Goal: Task Accomplishment & Management: Complete application form

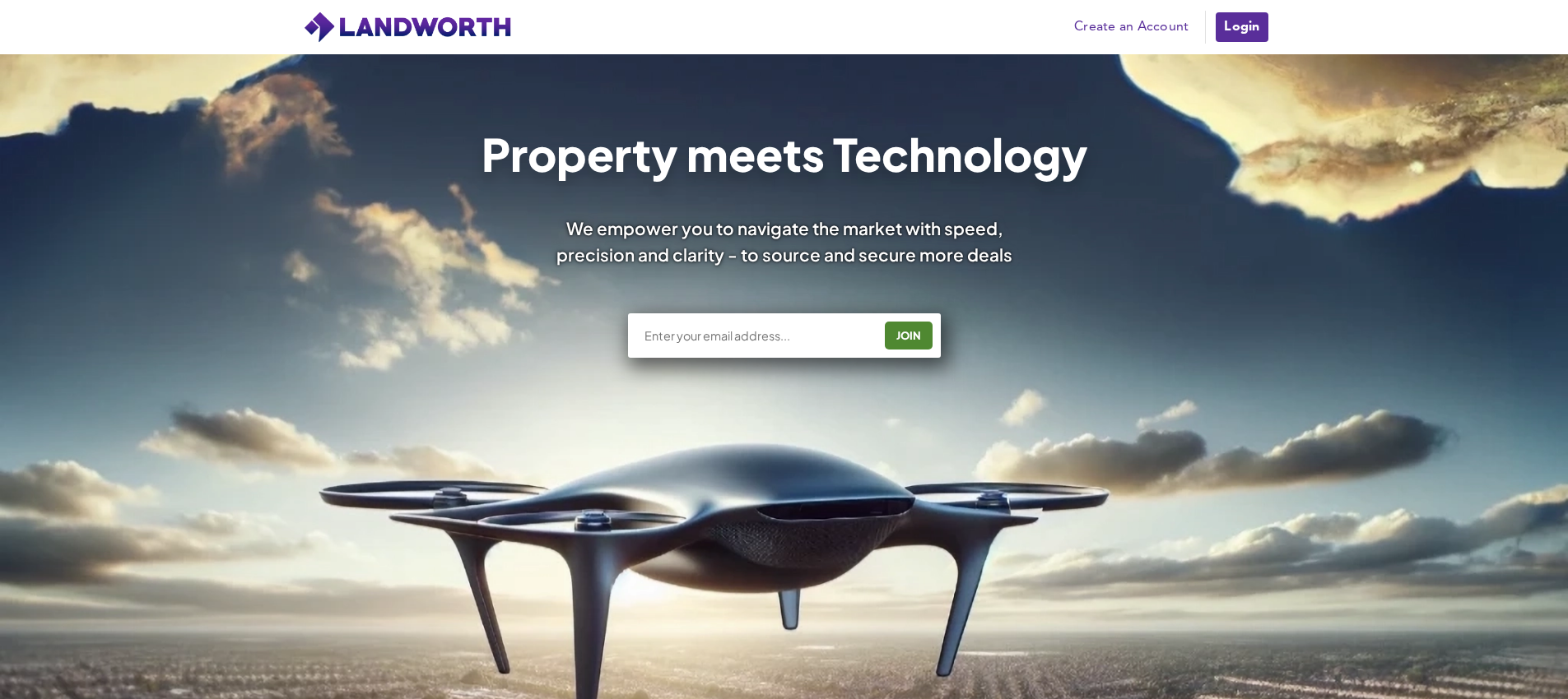
click at [1128, 33] on link "Create an Account" at bounding box center [1130, 27] width 130 height 25
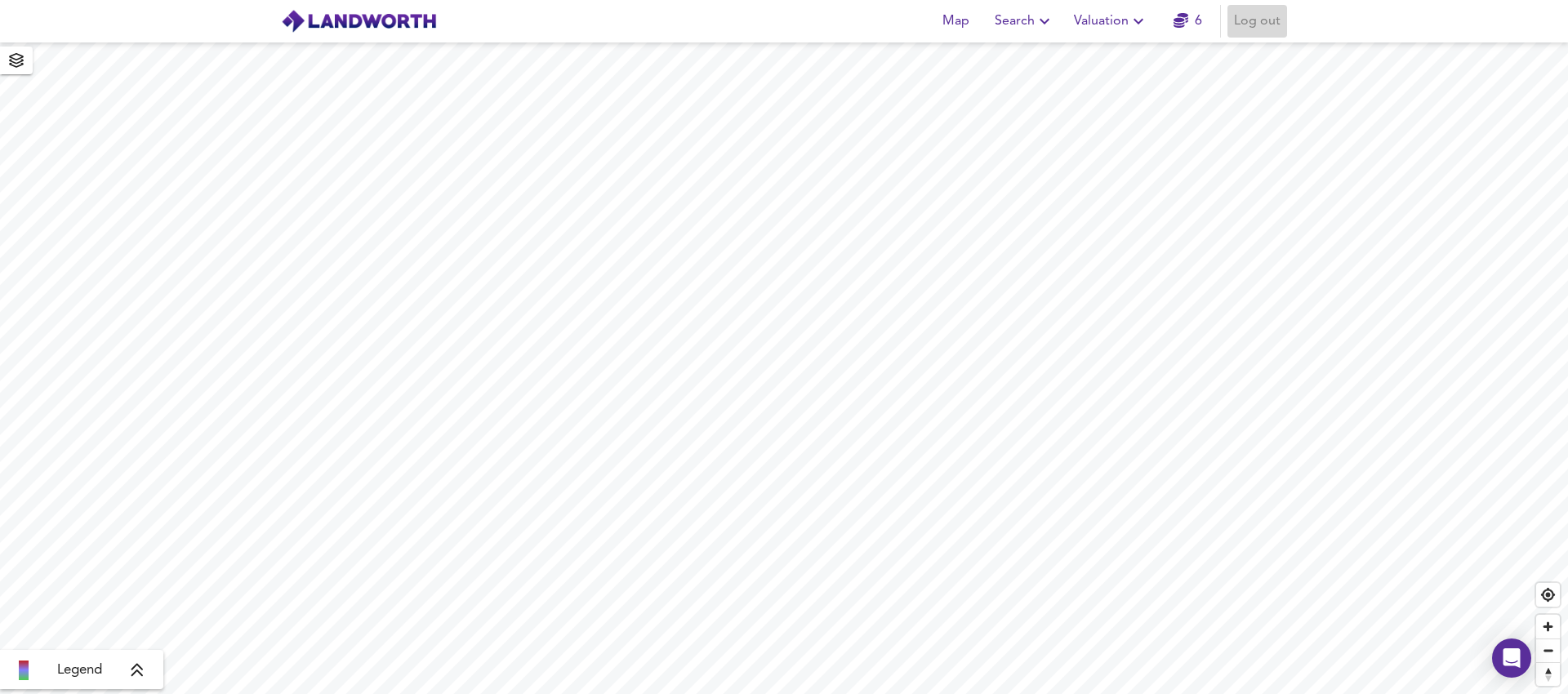
click at [1267, 17] on span "Log out" at bounding box center [1257, 21] width 47 height 23
click at [1187, 18] on span "Sign Up" at bounding box center [1190, 21] width 47 height 23
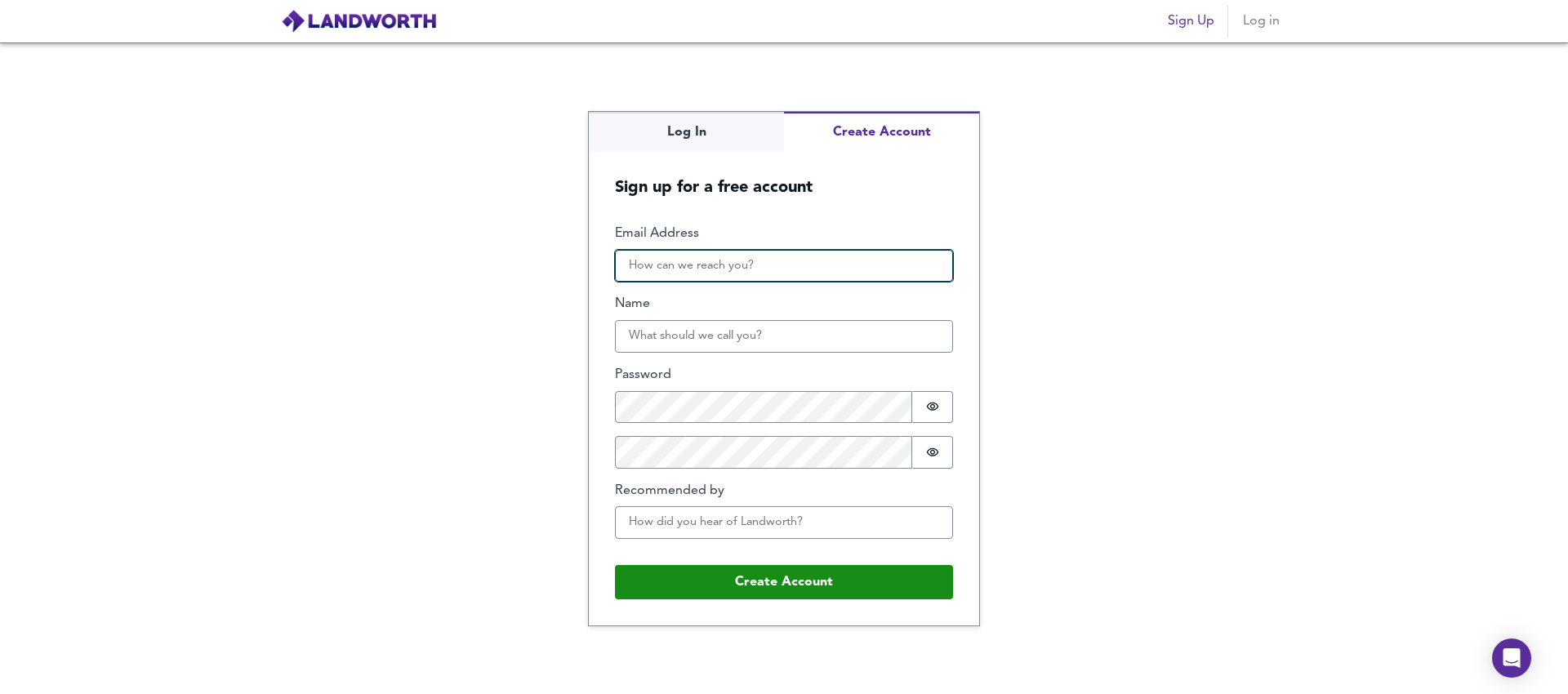
click at [767, 264] on input "Email Address" at bounding box center [784, 266] width 338 height 33
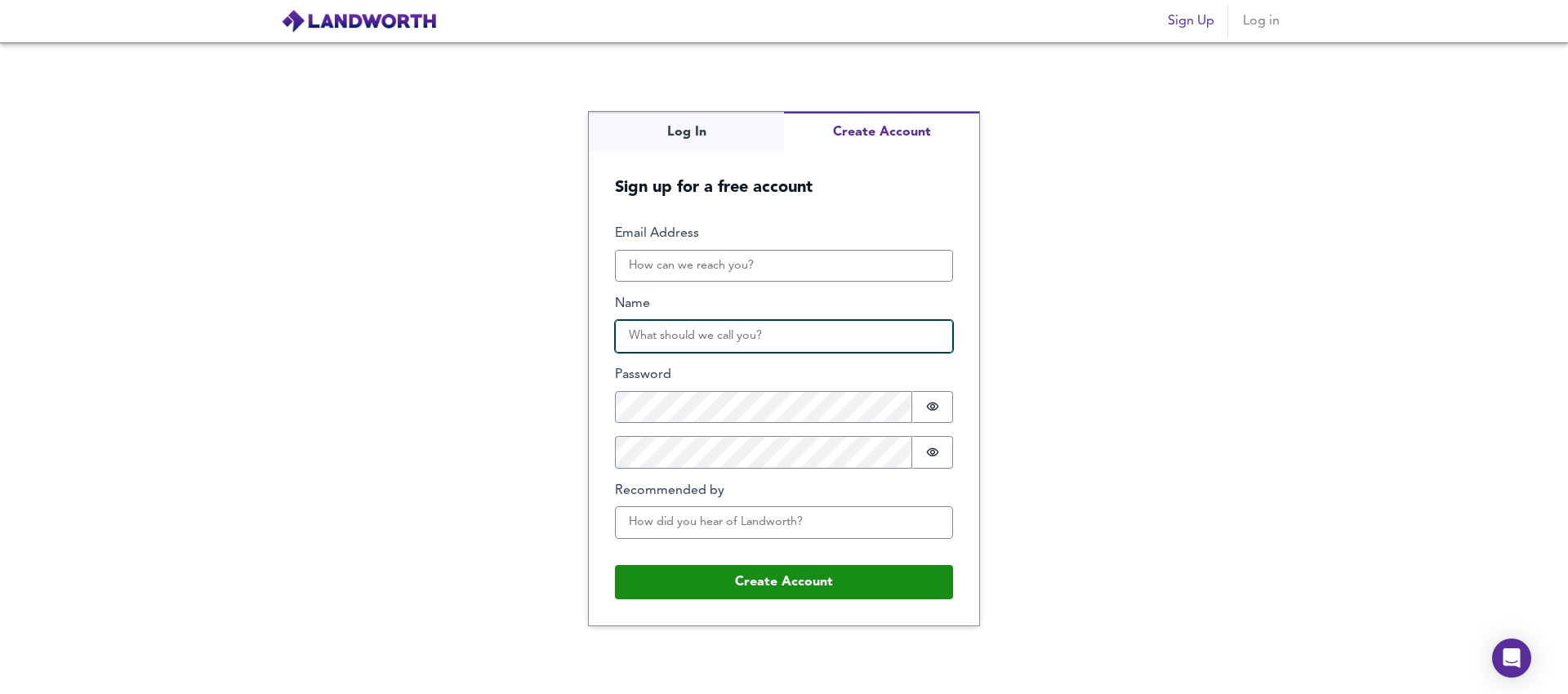
click at [658, 337] on input "Name" at bounding box center [784, 337] width 338 height 33
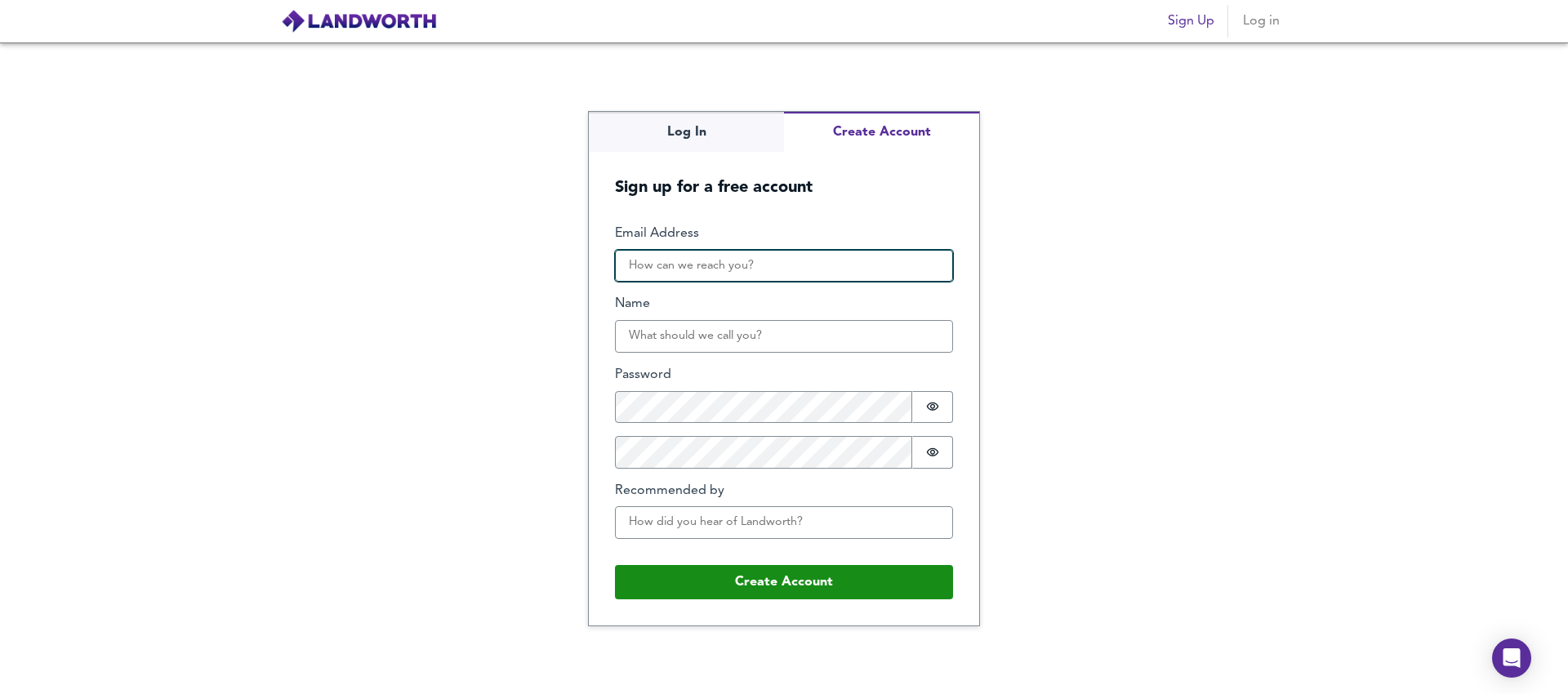
click at [683, 278] on input "Email Address" at bounding box center [784, 266] width 338 height 33
paste input "testpropertyeg10000@gmail.com"
type input "testpropertyeg10000@gmail.com"
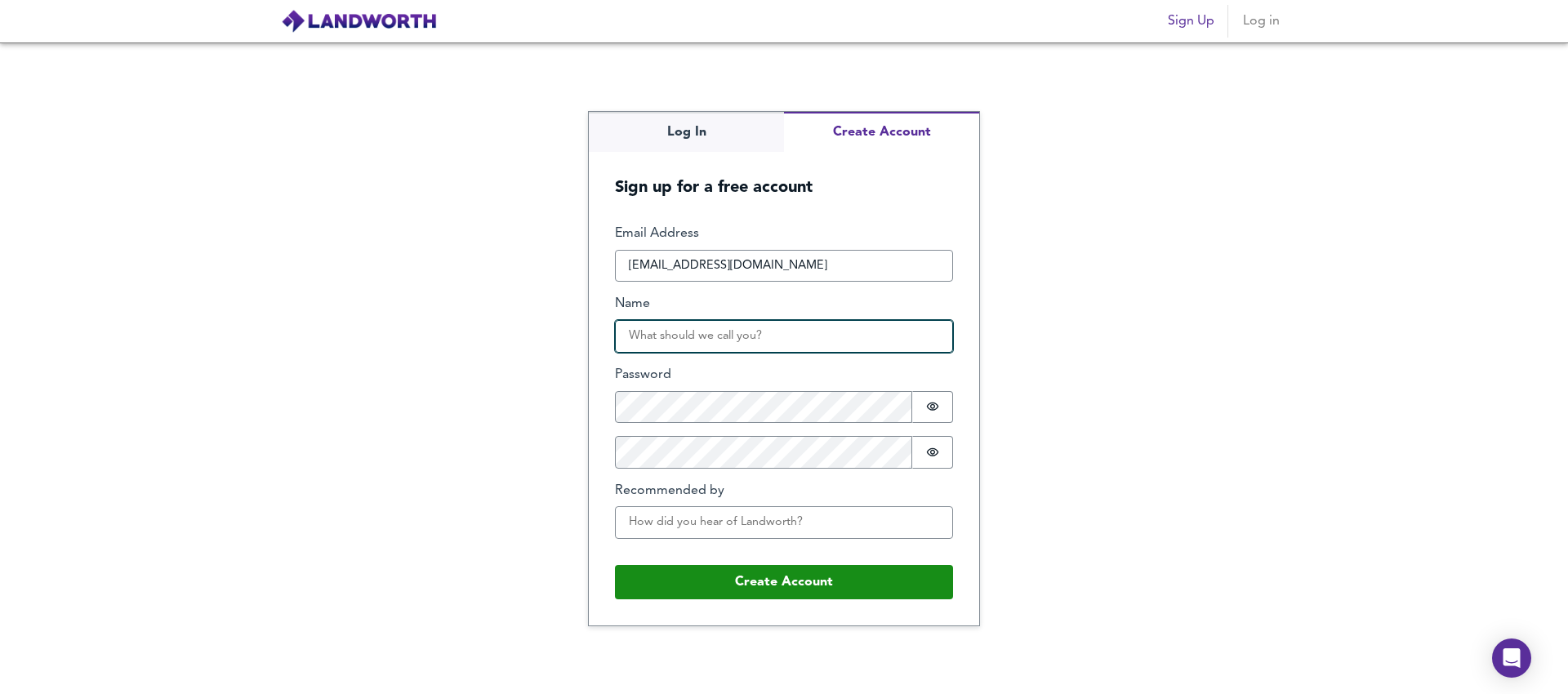
click at [674, 340] on input "Name" at bounding box center [784, 337] width 338 height 33
click at [662, 330] on input "Name" at bounding box center [784, 337] width 338 height 33
type input "test"
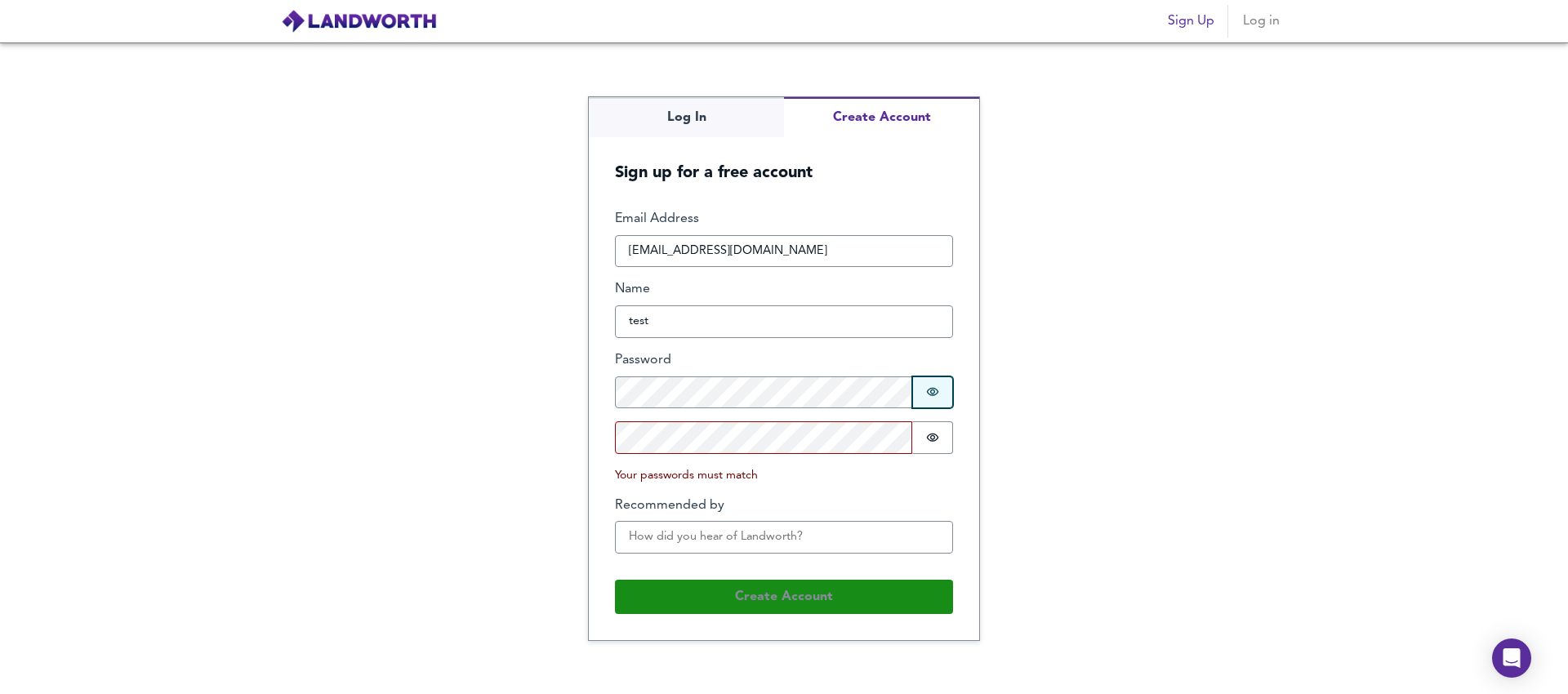
click at [930, 382] on button "Password is hidden" at bounding box center [932, 393] width 40 height 33
click at [948, 429] on button "Password is hidden" at bounding box center [932, 438] width 40 height 33
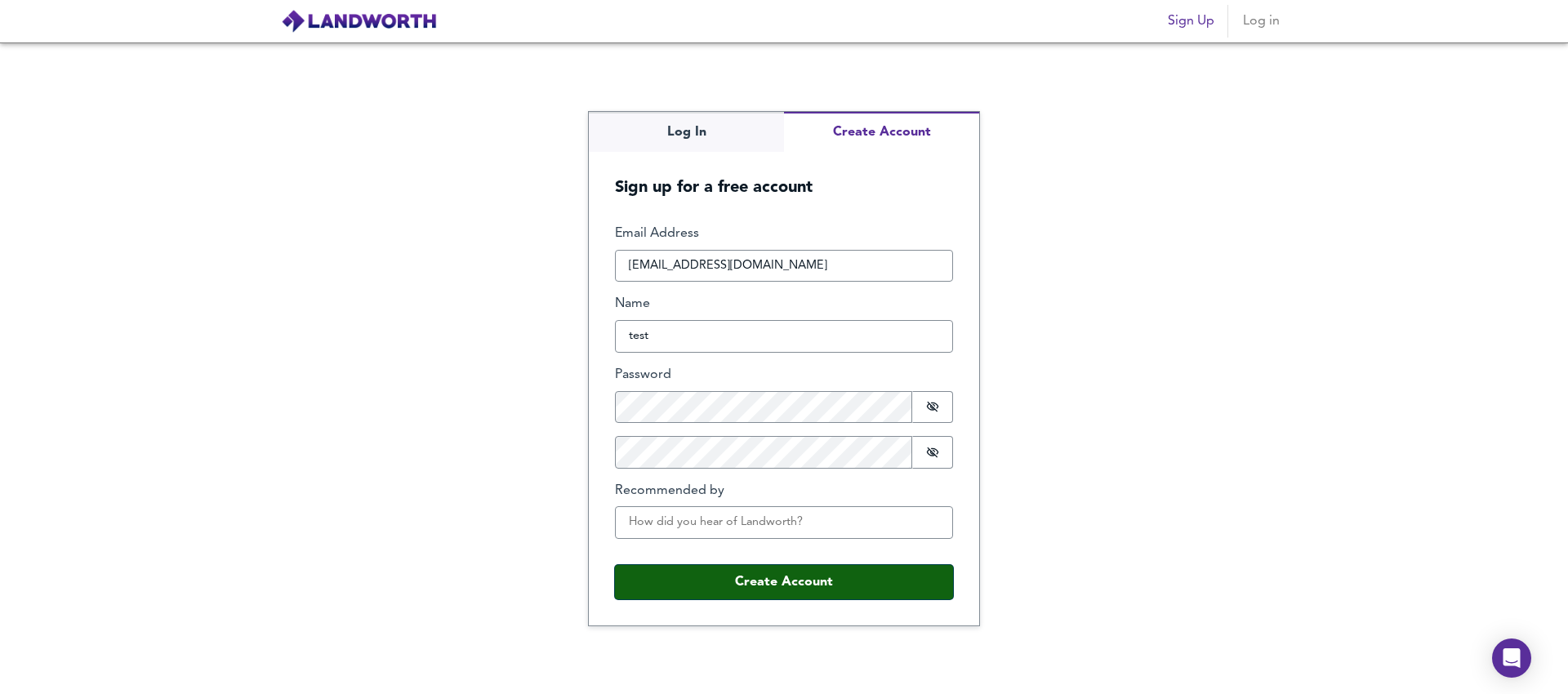
click at [745, 578] on button "Create Account" at bounding box center [784, 582] width 338 height 34
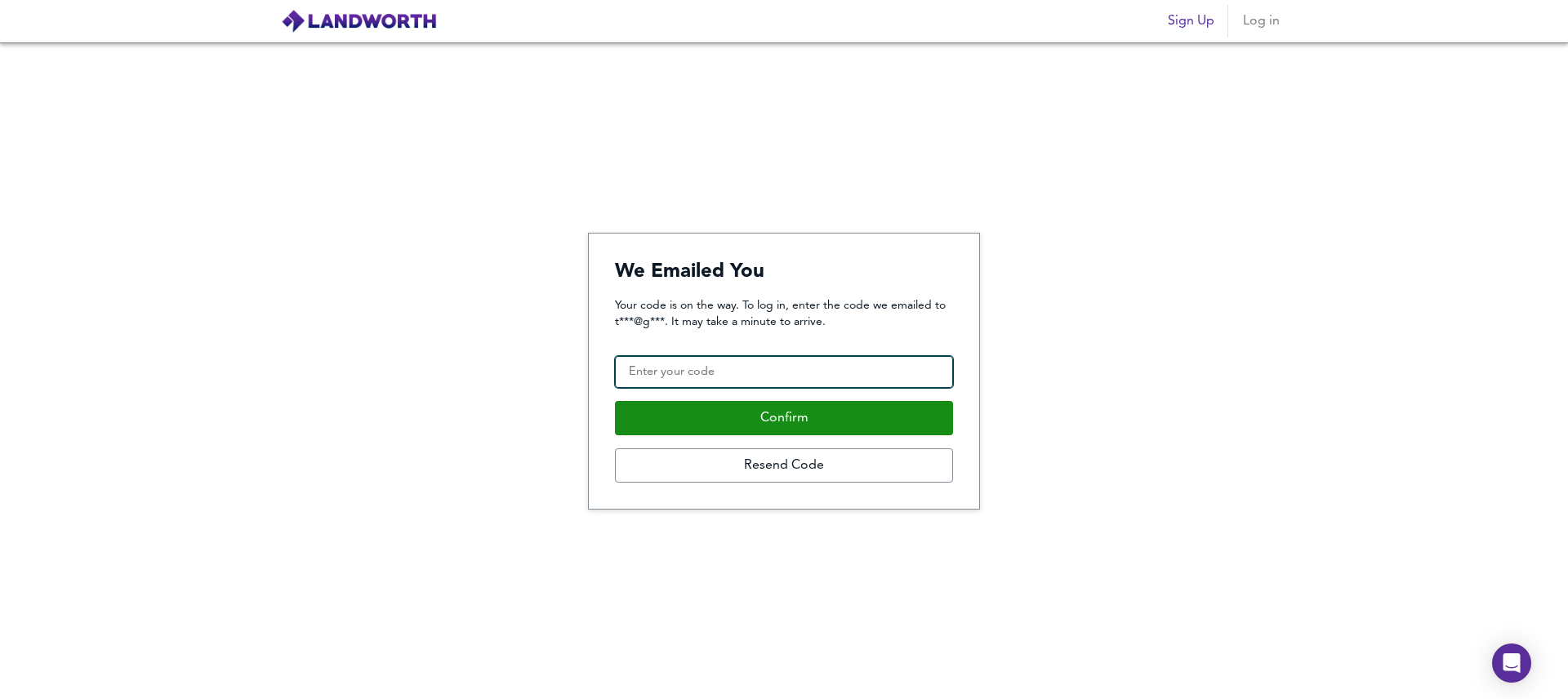
click at [676, 382] on input "Confirmation Code" at bounding box center [784, 372] width 338 height 33
click at [786, 374] on input "Confirmation Code" at bounding box center [784, 372] width 338 height 33
paste input "363307"
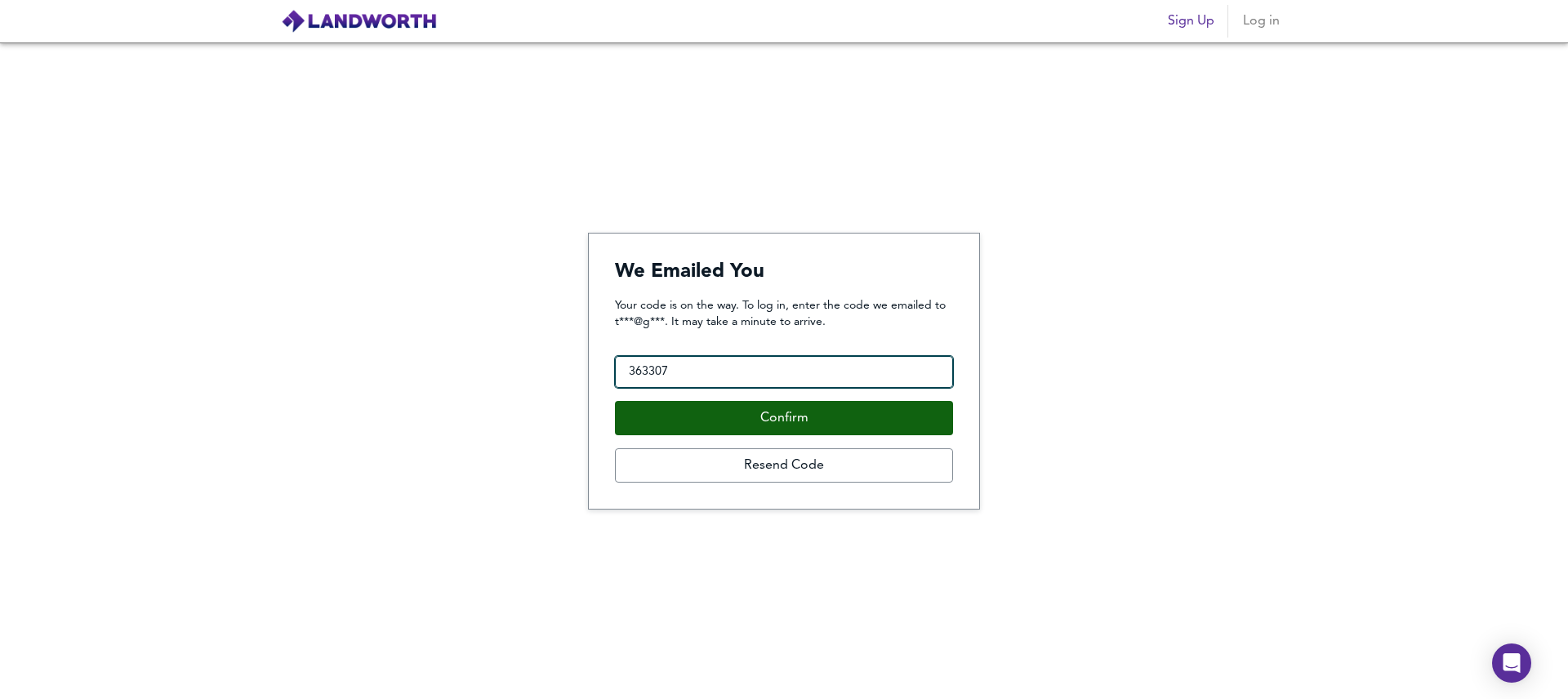
type input "363307"
click at [771, 424] on button "Confirm" at bounding box center [784, 417] width 338 height 34
